Goal: Information Seeking & Learning: Learn about a topic

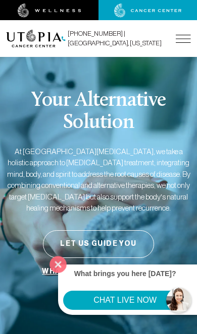
click at [60, 270] on button "Close" at bounding box center [58, 265] width 24 height 24
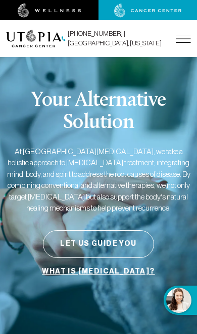
click at [181, 41] on img at bounding box center [183, 39] width 15 height 8
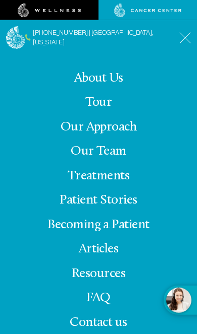
scroll to position [56, 0]
click at [114, 330] on span "Contact us" at bounding box center [99, 323] width 58 height 14
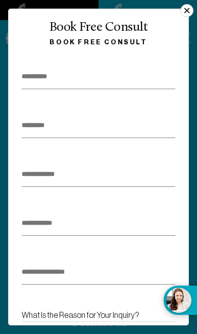
scroll to position [-1, 0]
click at [190, 14] on button "×" at bounding box center [186, 10] width 13 height 13
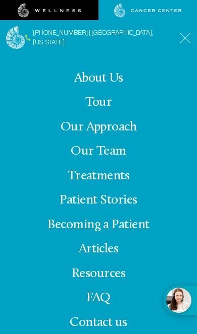
click at [106, 330] on span "Contact us" at bounding box center [99, 323] width 58 height 14
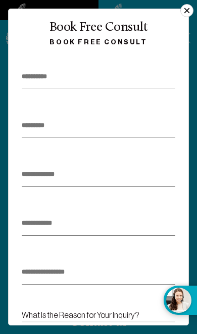
scroll to position [-1, 0]
click at [194, 13] on link at bounding box center [147, 10] width 98 height 15
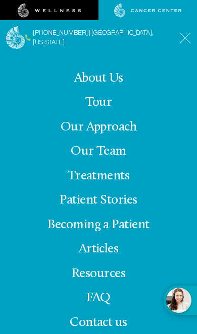
scroll to position [0, 0]
click at [116, 85] on link "About Us" at bounding box center [98, 79] width 49 height 14
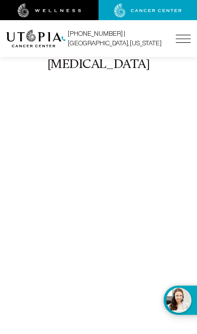
scroll to position [3483, 0]
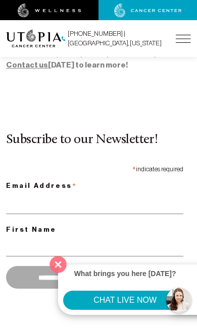
click at [55, 277] on button "Close" at bounding box center [58, 265] width 24 height 24
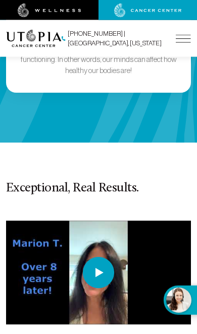
scroll to position [2483, 0]
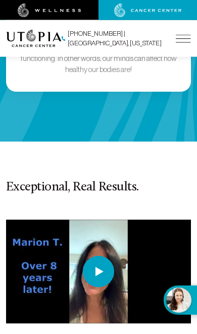
click at [106, 256] on img at bounding box center [98, 271] width 31 height 31
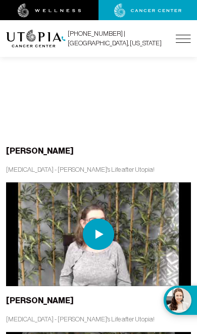
scroll to position [2666, 0]
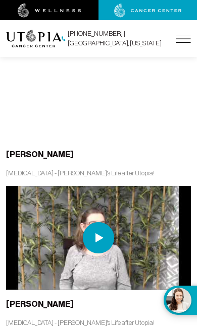
click at [99, 222] on img at bounding box center [98, 237] width 31 height 31
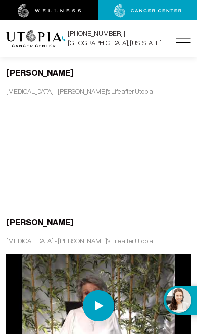
scroll to position [2749, 2]
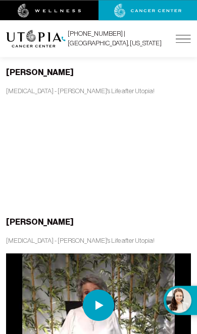
click at [101, 290] on img at bounding box center [98, 305] width 31 height 31
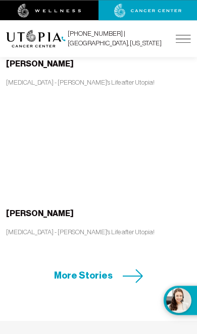
scroll to position [2913, 0]
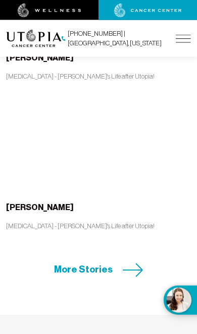
click at [137, 263] on icon at bounding box center [133, 270] width 21 height 14
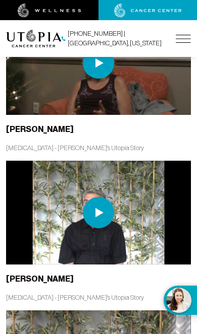
scroll to position [3956, 0]
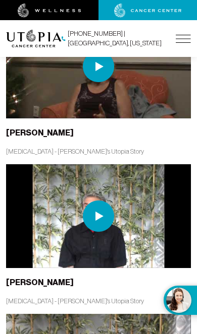
click at [89, 201] on img at bounding box center [98, 216] width 31 height 31
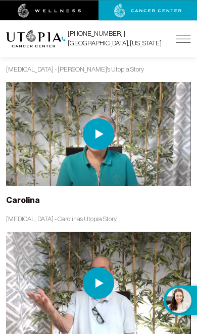
click at [100, 268] on img at bounding box center [98, 283] width 31 height 31
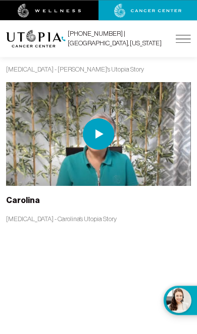
scroll to position [4188, 0]
